Goal: Navigation & Orientation: Find specific page/section

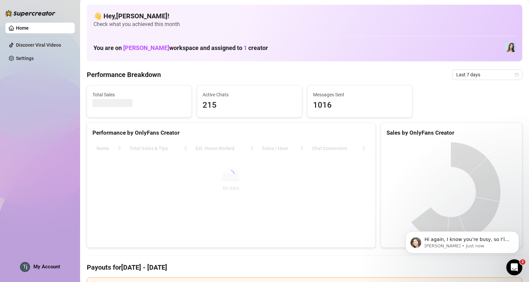
click at [306, 74] on div "Performance Breakdown Last 7 days" at bounding box center [304, 74] width 435 height 11
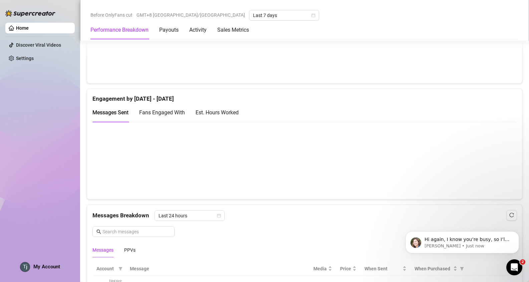
scroll to position [500, 0]
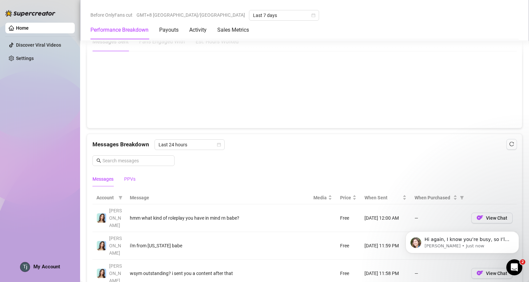
drag, startPoint x: 127, startPoint y: 179, endPoint x: 143, endPoint y: 178, distance: 15.8
click at [127, 179] on div "PPVs" at bounding box center [129, 178] width 11 height 7
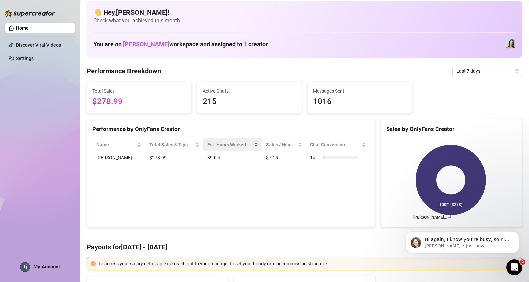
scroll to position [0, 0]
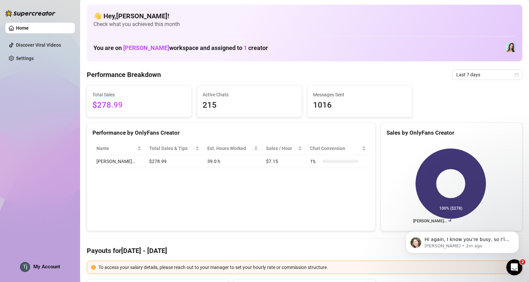
click at [29, 30] on link "Home" at bounding box center [22, 27] width 13 height 5
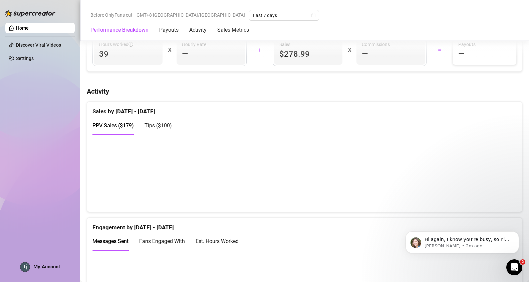
scroll to position [300, 0]
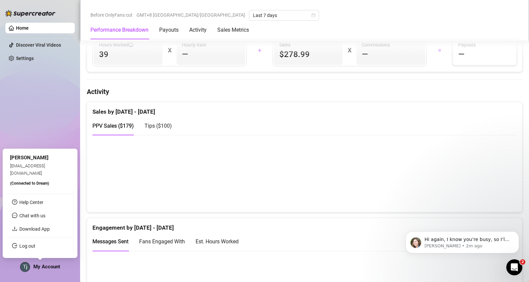
click at [40, 269] on span "My Account" at bounding box center [46, 267] width 27 height 6
click at [43, 118] on div "Home Discover Viral Videos Settings My Account" at bounding box center [39, 138] width 69 height 276
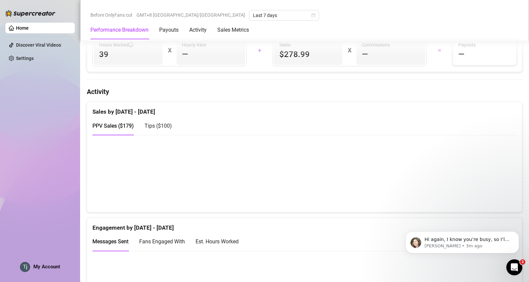
click at [490, 115] on div "Sales by Aug 10 - Aug 17" at bounding box center [304, 109] width 424 height 14
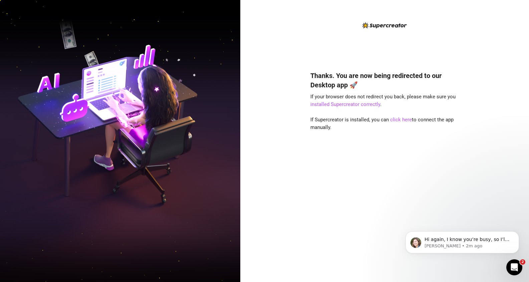
click at [492, 47] on div "Thanks. You are now being redirected to our Desktop app 🚀 If your browser does …" at bounding box center [384, 141] width 289 height 282
click at [494, 64] on div "Thanks. You are now being redirected to our Desktop app 🚀 If your browser does …" at bounding box center [384, 141] width 289 height 282
